Goal: Task Accomplishment & Management: Manage account settings

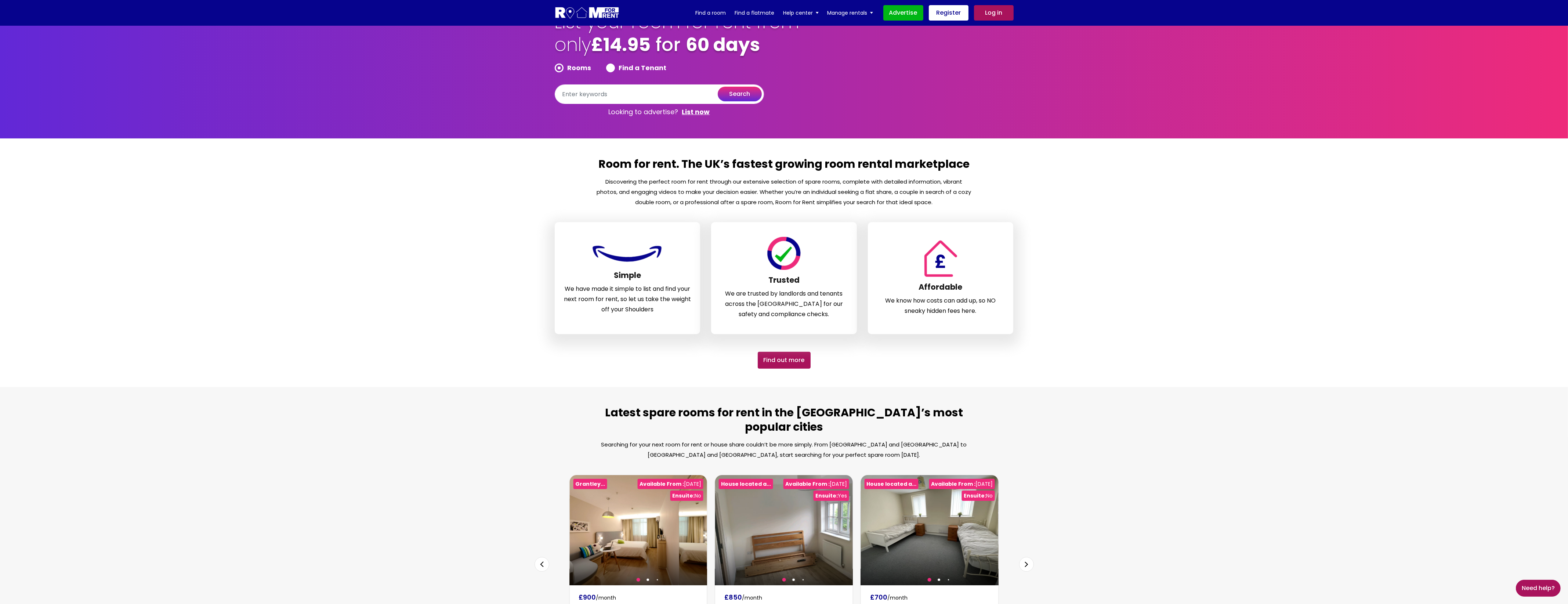
scroll to position [46, 0]
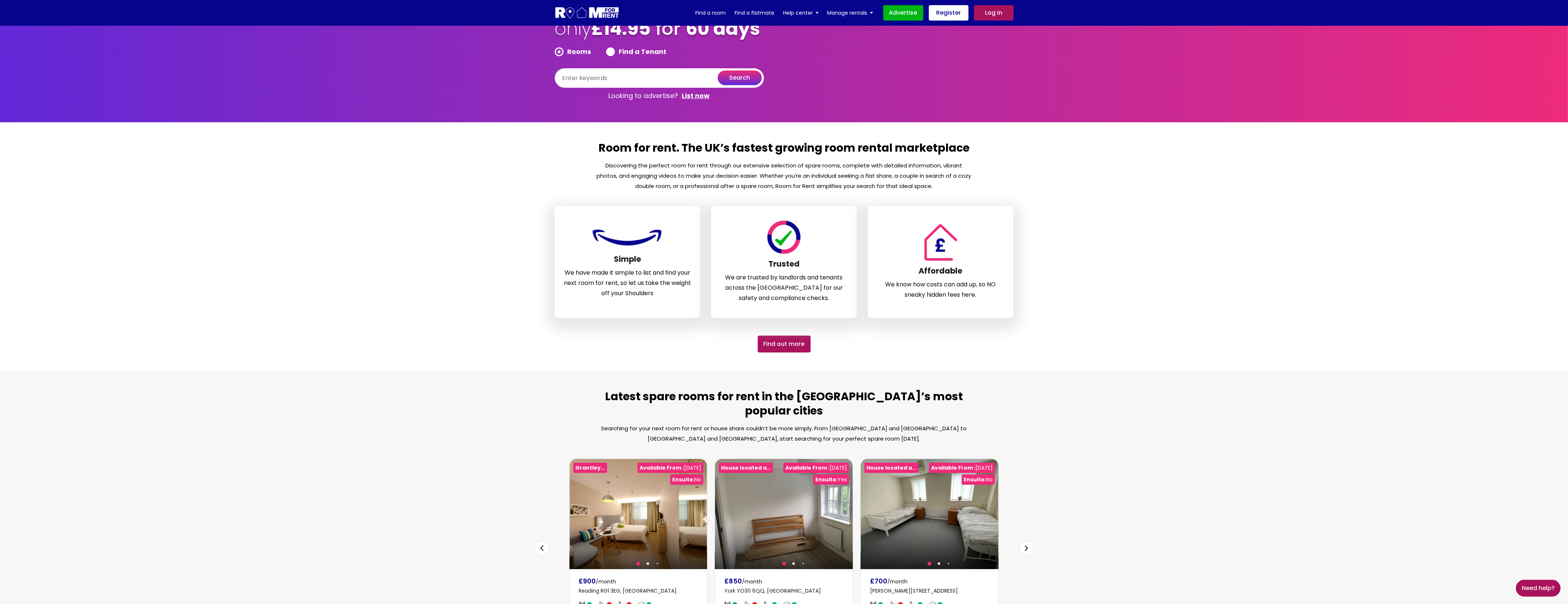
click at [999, 15] on link "Log in" at bounding box center [993, 12] width 40 height 15
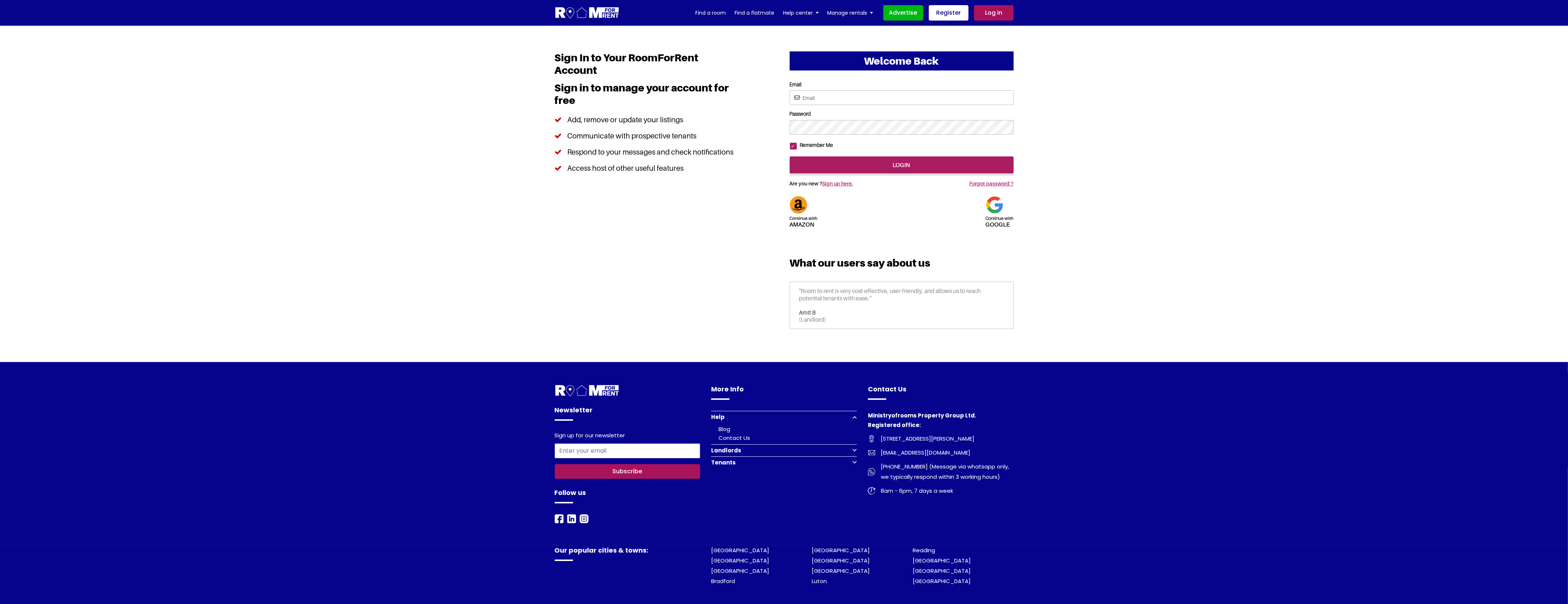
type input "[EMAIL_ADDRESS][DOMAIN_NAME]"
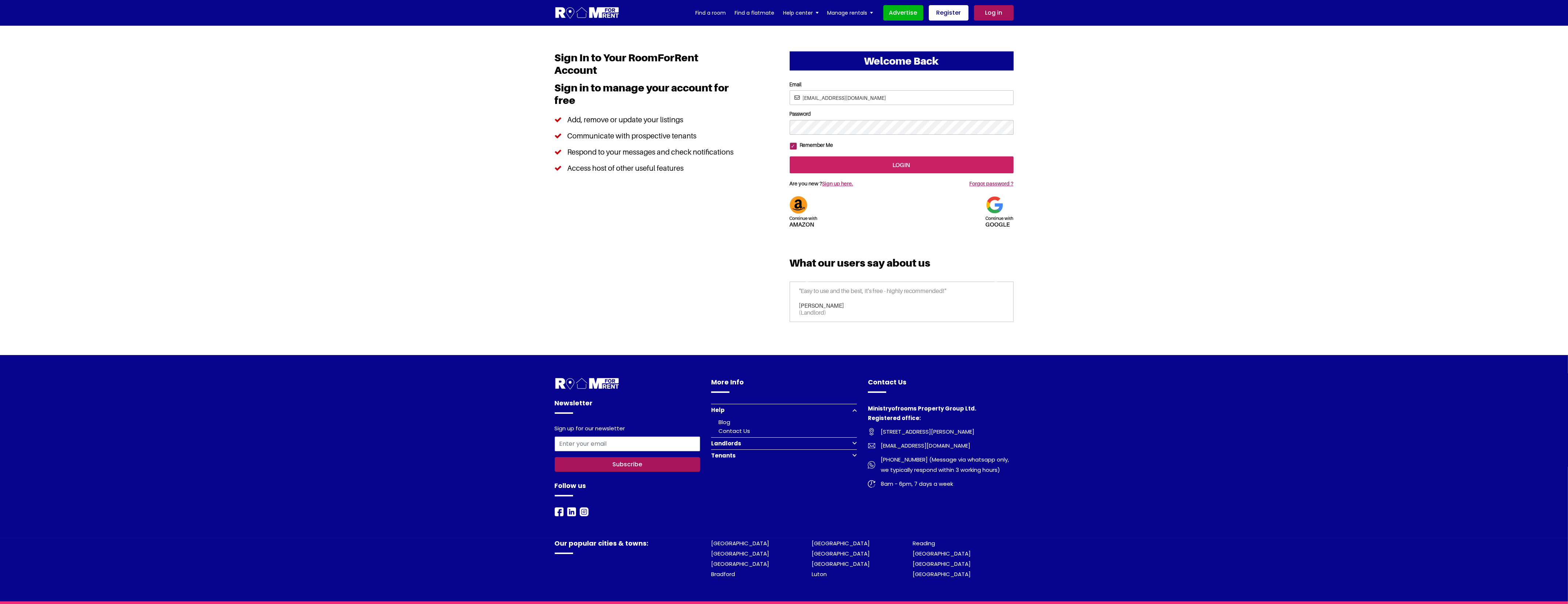
click at [858, 174] on input "login" at bounding box center [901, 165] width 224 height 17
